Goal: Register for event/course

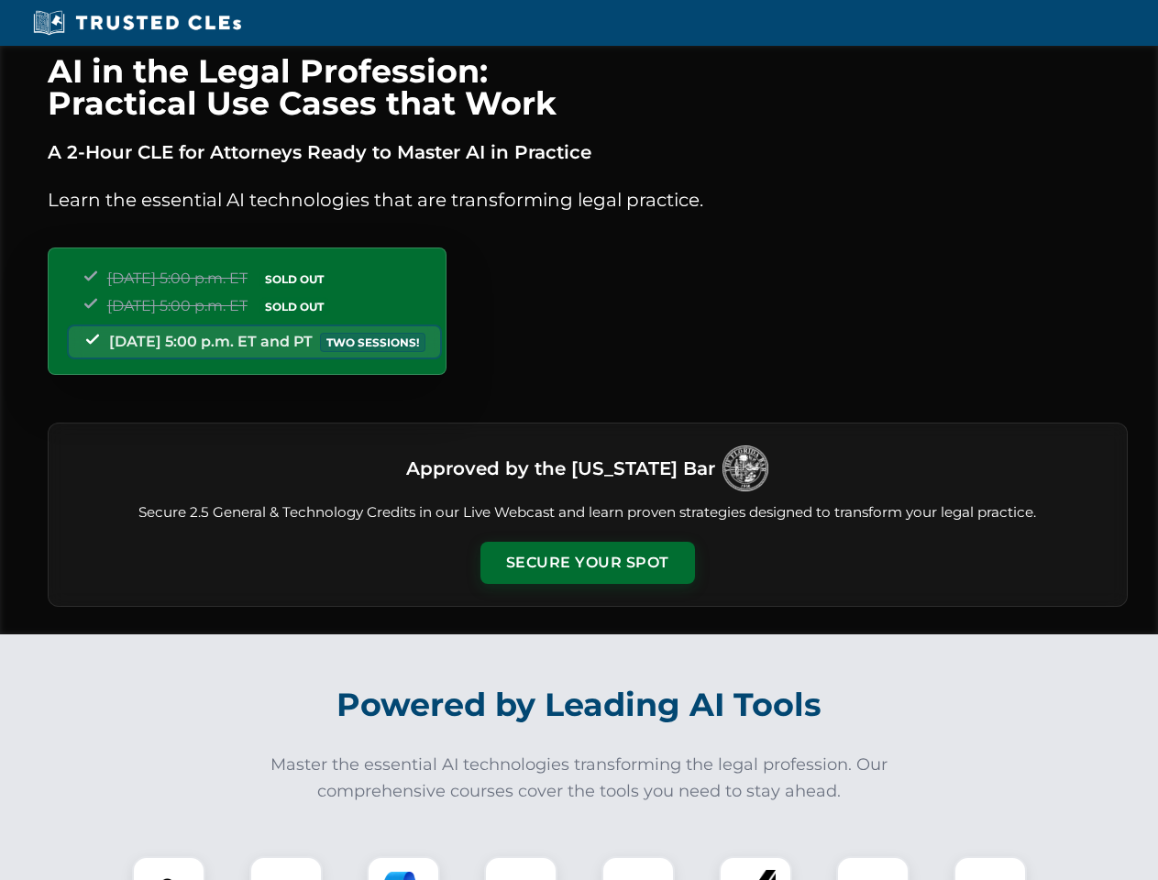
click at [587, 563] on button "Secure Your Spot" at bounding box center [587, 563] width 214 height 42
click at [169, 868] on img at bounding box center [168, 892] width 53 height 53
click at [286, 868] on div at bounding box center [285, 892] width 73 height 73
